Goal: Information Seeking & Learning: Learn about a topic

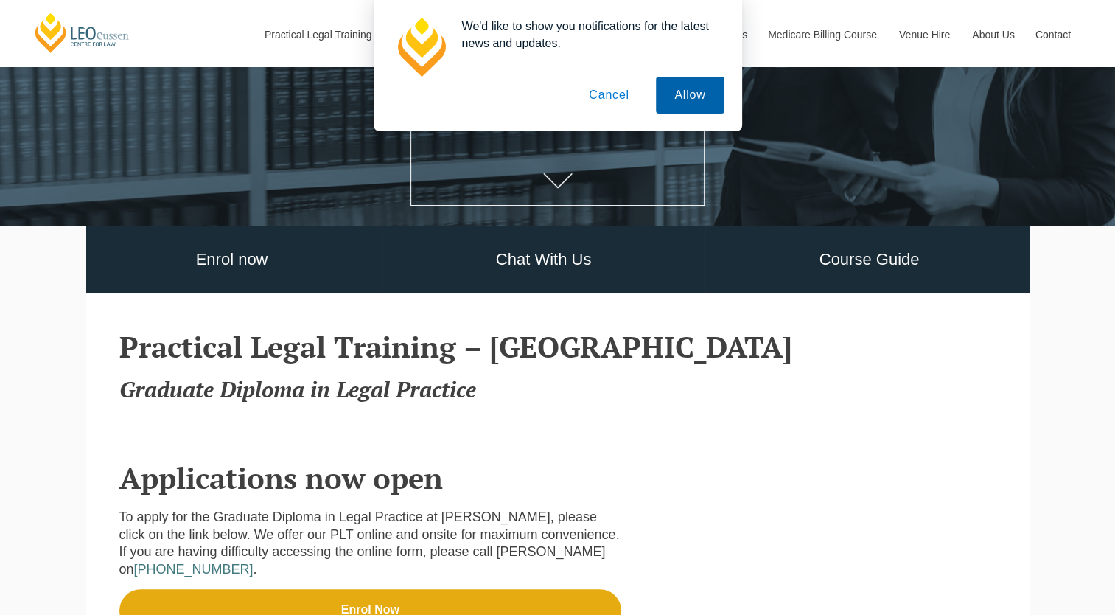
click at [682, 97] on button "Allow" at bounding box center [690, 95] width 68 height 37
